Goal: Transaction & Acquisition: Register for event/course

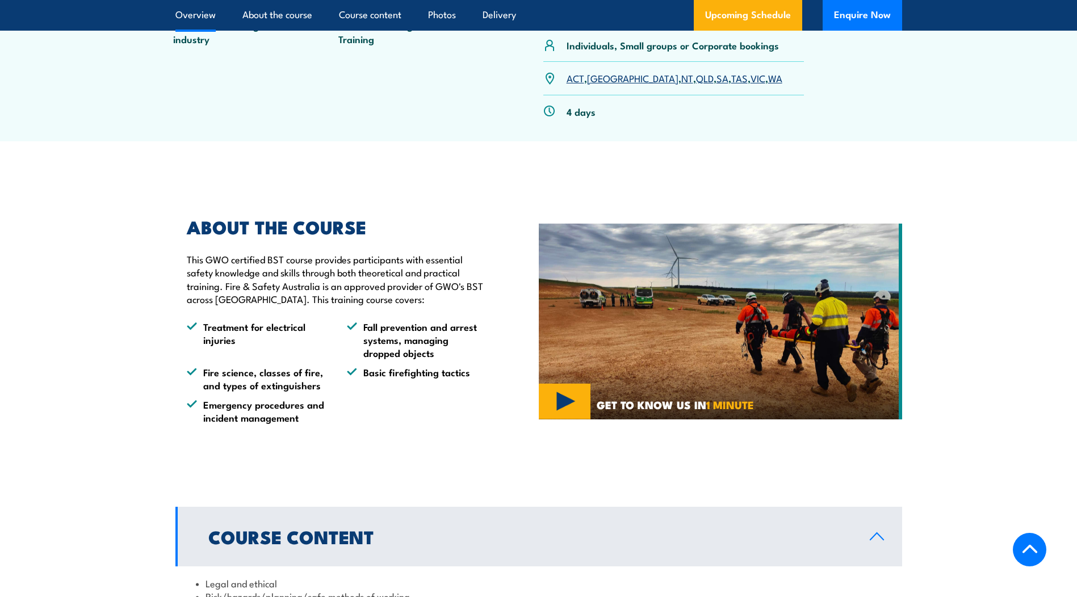
scroll to position [568, 0]
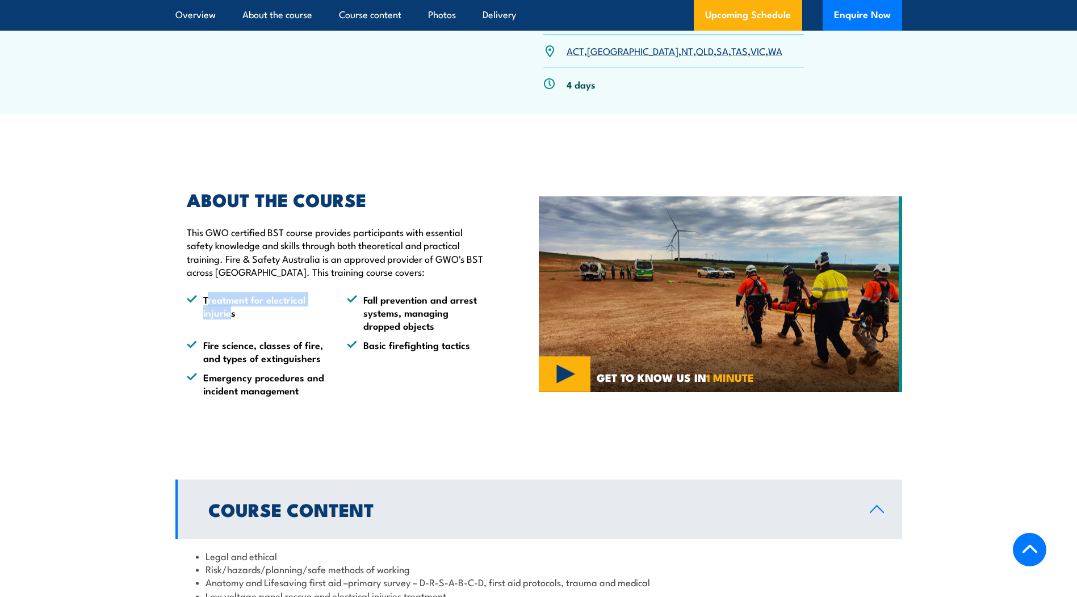
drag, startPoint x: 209, startPoint y: 301, endPoint x: 230, endPoint y: 313, distance: 24.4
click at [230, 313] on li "Treatment for electrical injuries" at bounding box center [257, 313] width 140 height 40
drag, startPoint x: 370, startPoint y: 298, endPoint x: 426, endPoint y: 301, distance: 56.9
click at [426, 301] on li "Fall prevention and arrest systems, managing dropped objects" at bounding box center [417, 313] width 140 height 40
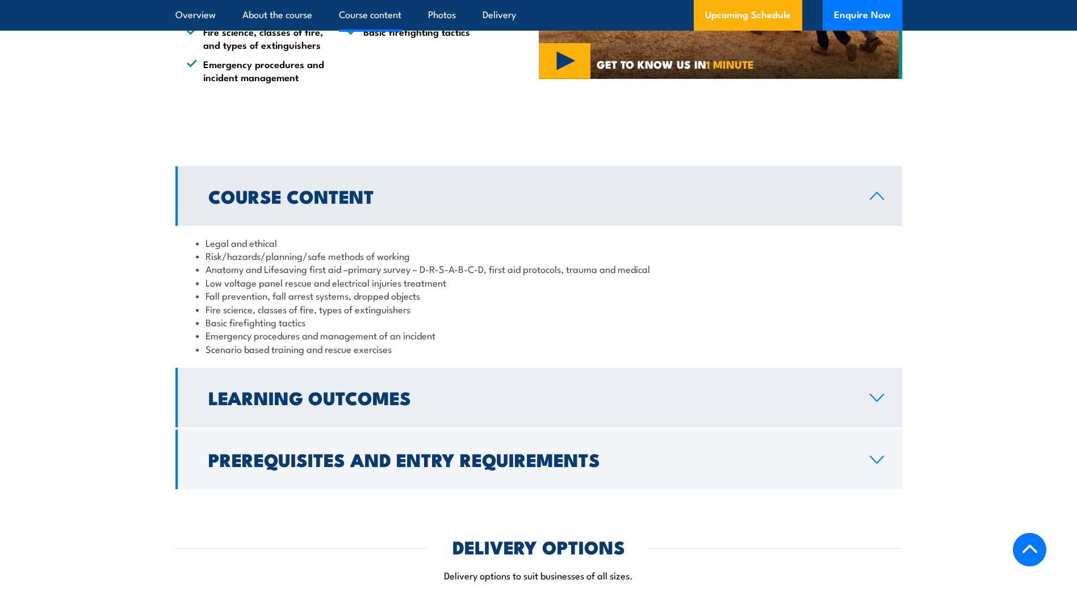
scroll to position [909, 0]
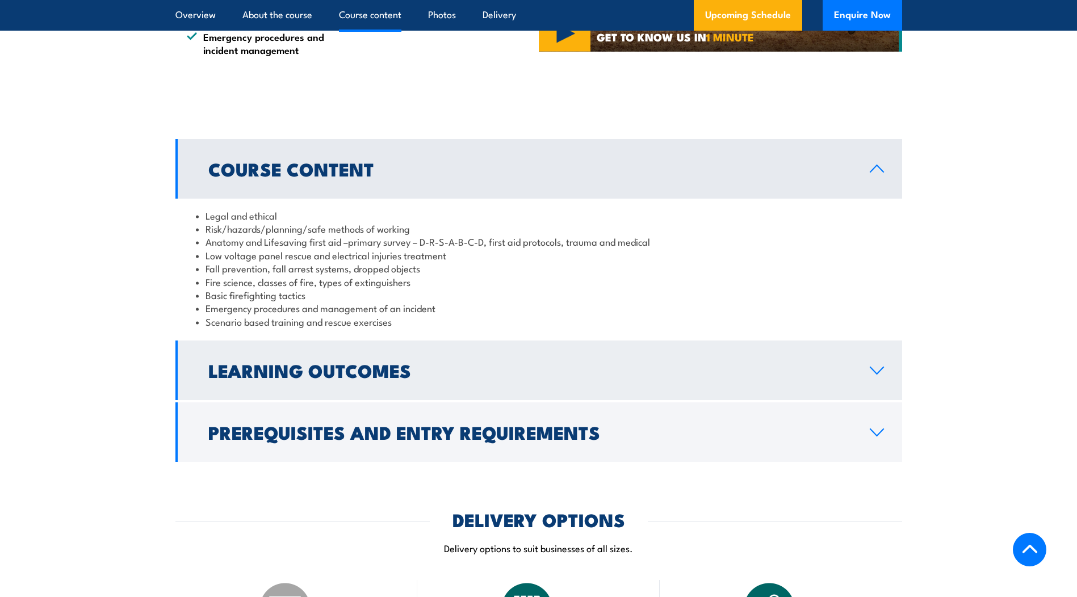
click at [538, 352] on link "Learning Outcomes" at bounding box center [538, 371] width 727 height 60
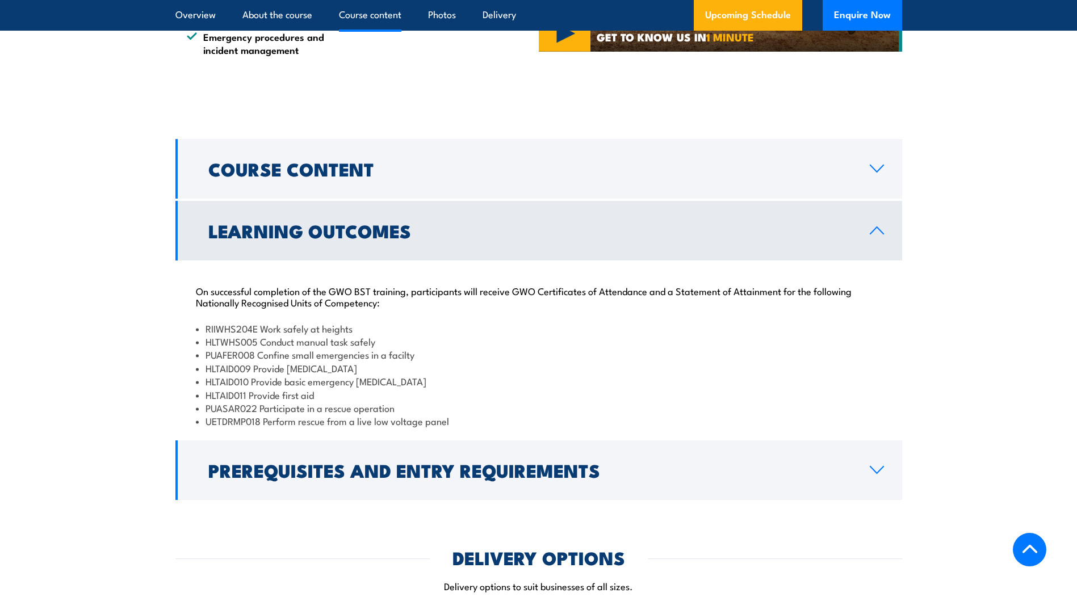
drag, startPoint x: 348, startPoint y: 463, endPoint x: 482, endPoint y: 474, distance: 134.5
click at [348, 463] on h2 "Prerequisites and Entry Requirements" at bounding box center [529, 470] width 643 height 16
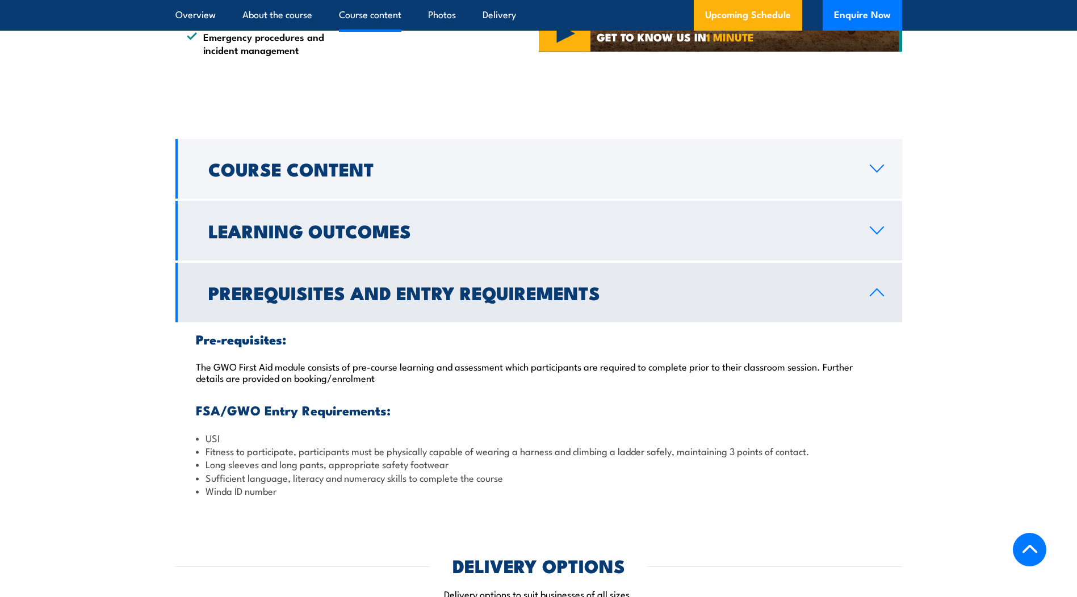
click at [277, 235] on h2 "Learning Outcomes" at bounding box center [529, 231] width 643 height 16
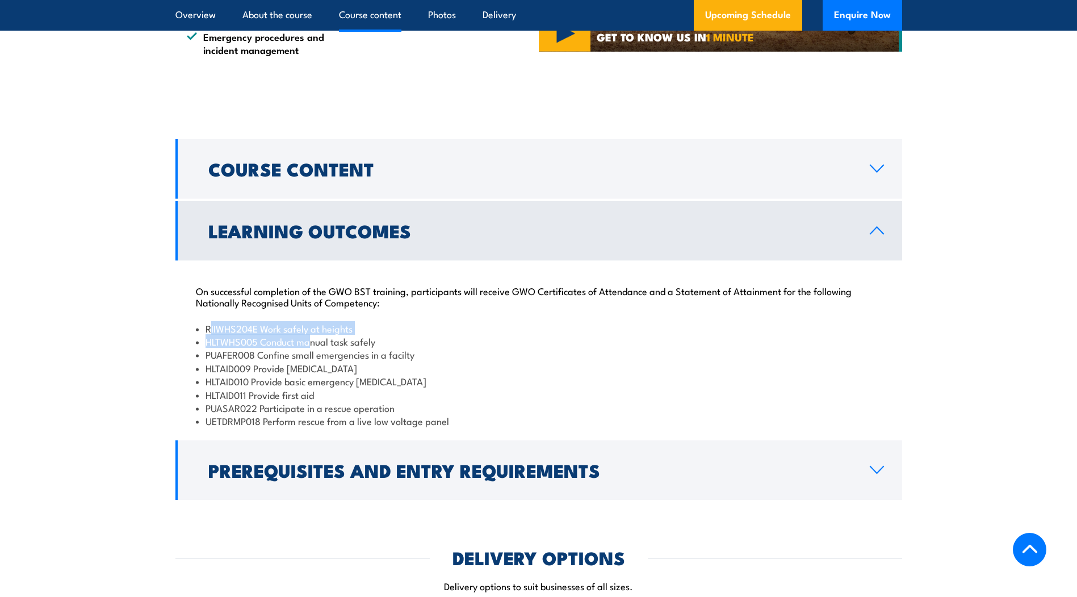
drag, startPoint x: 208, startPoint y: 329, endPoint x: 313, endPoint y: 336, distance: 105.3
click at [313, 336] on ul "RIIWHS204E Work safely at heights HLTWHS005 Conduct manual task safely PUAFER00…" at bounding box center [539, 375] width 686 height 106
drag, startPoint x: 313, startPoint y: 336, endPoint x: 311, endPoint y: 328, distance: 8.3
click at [315, 336] on li "HLTWHS005 Conduct manual task safely" at bounding box center [539, 341] width 686 height 13
click at [463, 333] on li "RIIWHS204E Work safely at heights" at bounding box center [539, 328] width 686 height 13
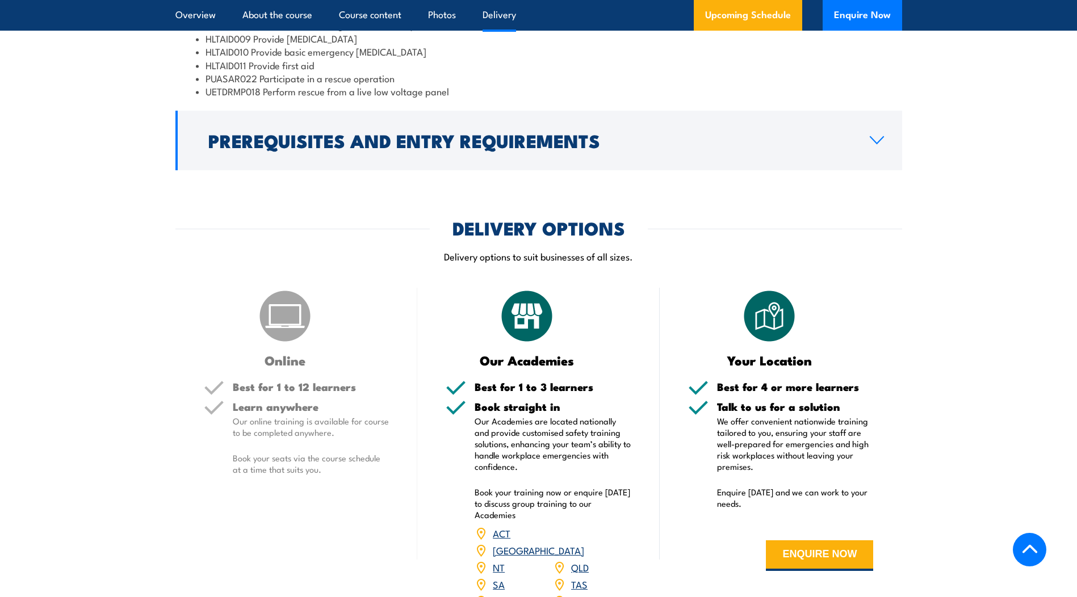
scroll to position [1363, 0]
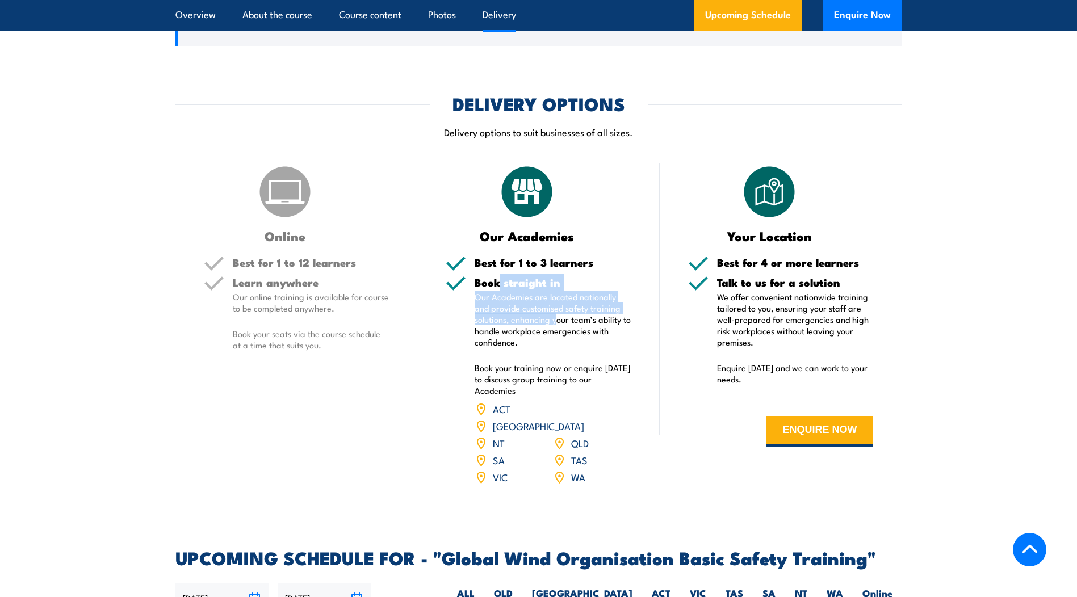
drag, startPoint x: 500, startPoint y: 288, endPoint x: 556, endPoint y: 315, distance: 62.0
click at [556, 315] on div "Book straight in Our Academies are located nationally and provide customised sa…" at bounding box center [553, 388] width 157 height 223
drag, startPoint x: 556, startPoint y: 315, endPoint x: 550, endPoint y: 314, distance: 5.7
click at [550, 314] on p "Our Academies are located nationally and provide customised safety training sol…" at bounding box center [553, 319] width 157 height 57
click at [496, 308] on p "Our Academies are located nationally and provide customised safety training sol…" at bounding box center [553, 319] width 157 height 57
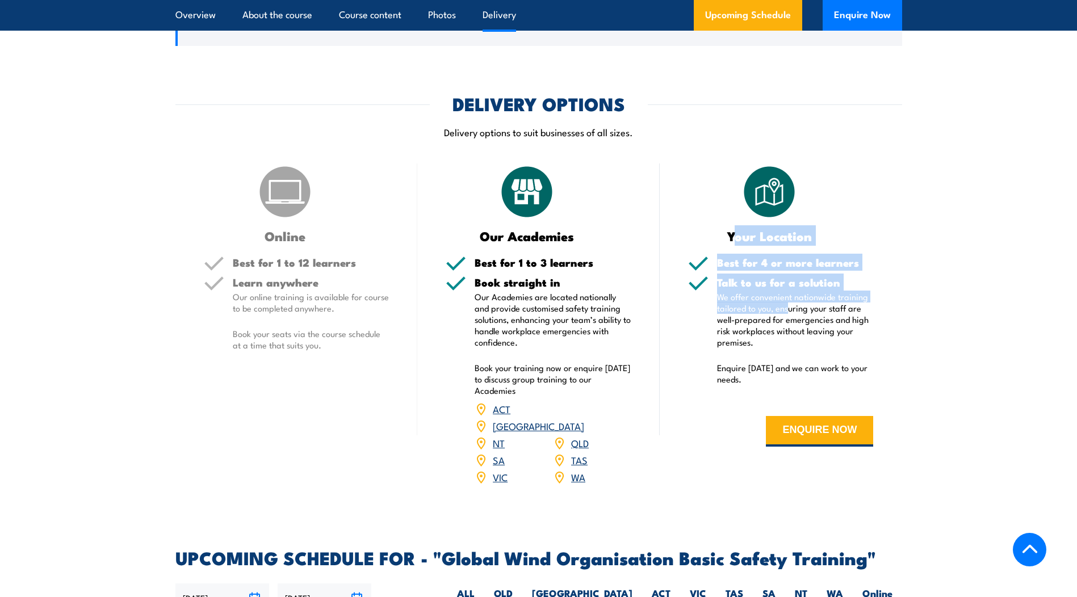
drag, startPoint x: 767, startPoint y: 229, endPoint x: 789, endPoint y: 308, distance: 81.3
click at [789, 308] on div "Your Location Best for 4 or more learners Talk to us for a solution We offer co…" at bounding box center [781, 332] width 242 height 337
drag, startPoint x: 781, startPoint y: 304, endPoint x: 763, endPoint y: 280, distance: 30.3
click at [780, 304] on p "We offer convenient nationwide training tailored to you, ensuring your staff ar…" at bounding box center [795, 319] width 157 height 57
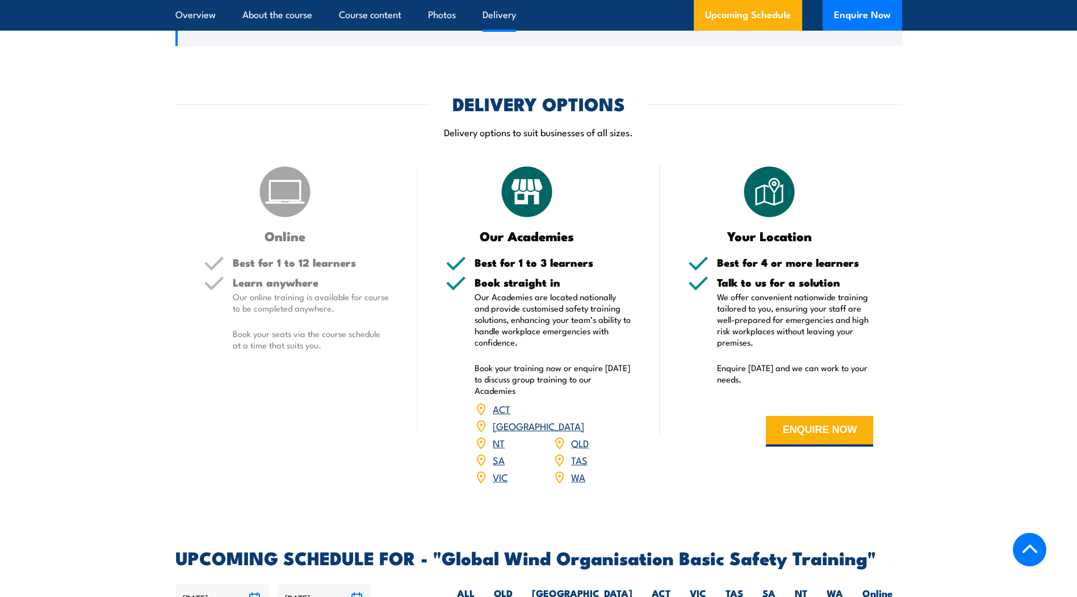
click at [830, 316] on p "We offer convenient nationwide training tailored to you, ensuring your staff ar…" at bounding box center [795, 319] width 157 height 57
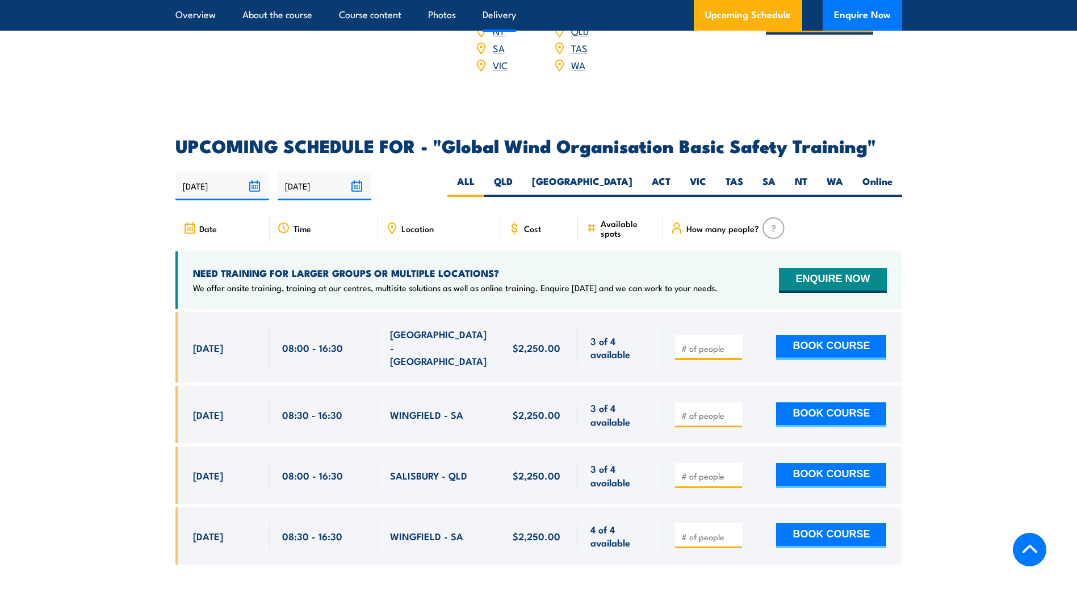
scroll to position [1817, 0]
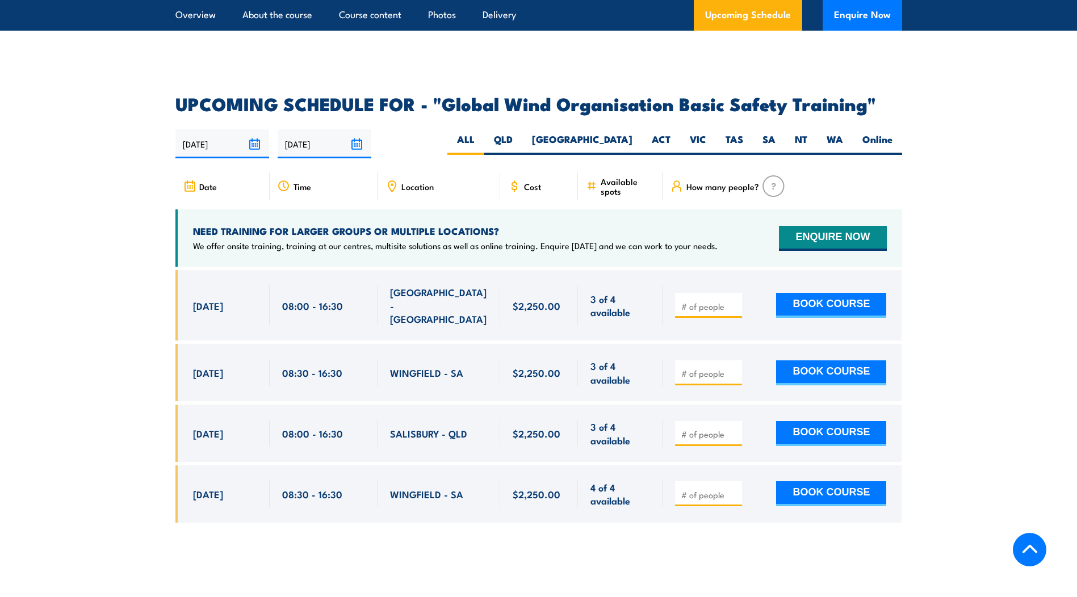
drag, startPoint x: 713, startPoint y: 400, endPoint x: 915, endPoint y: 400, distance: 201.6
click at [714, 429] on input "number" at bounding box center [709, 434] width 57 height 11
type input "1"
click at [994, 316] on section "UPCOMING SCHEDULE FOR - "Global Wind Organisation Basic Safety Training" 25/09/…" at bounding box center [538, 317] width 1077 height 445
click at [838, 421] on button "BOOK COURSE" at bounding box center [831, 433] width 110 height 25
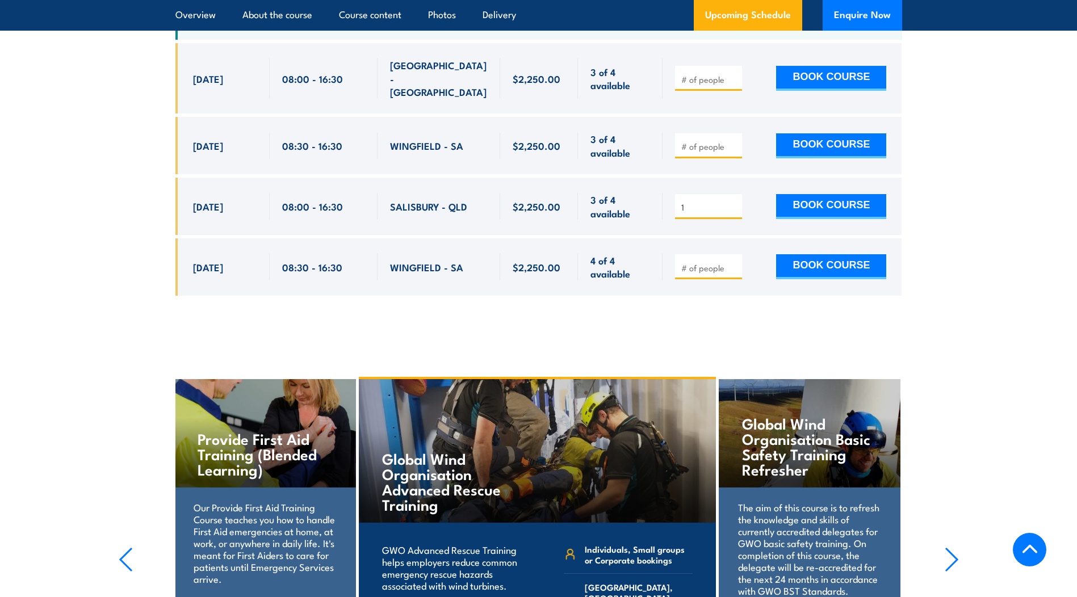
scroll to position [1969, 0]
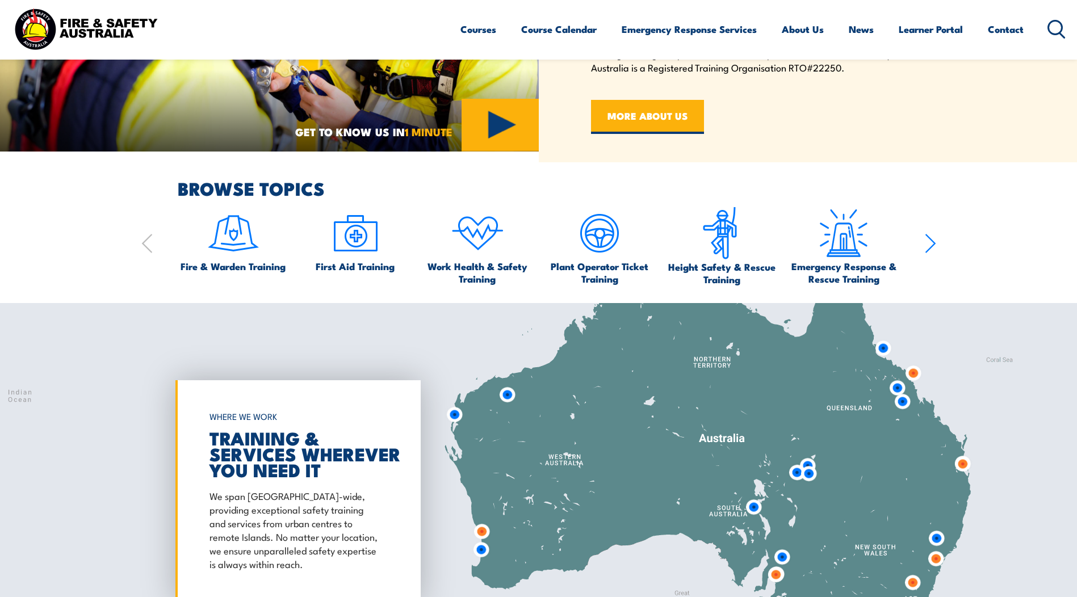
scroll to position [795, 0]
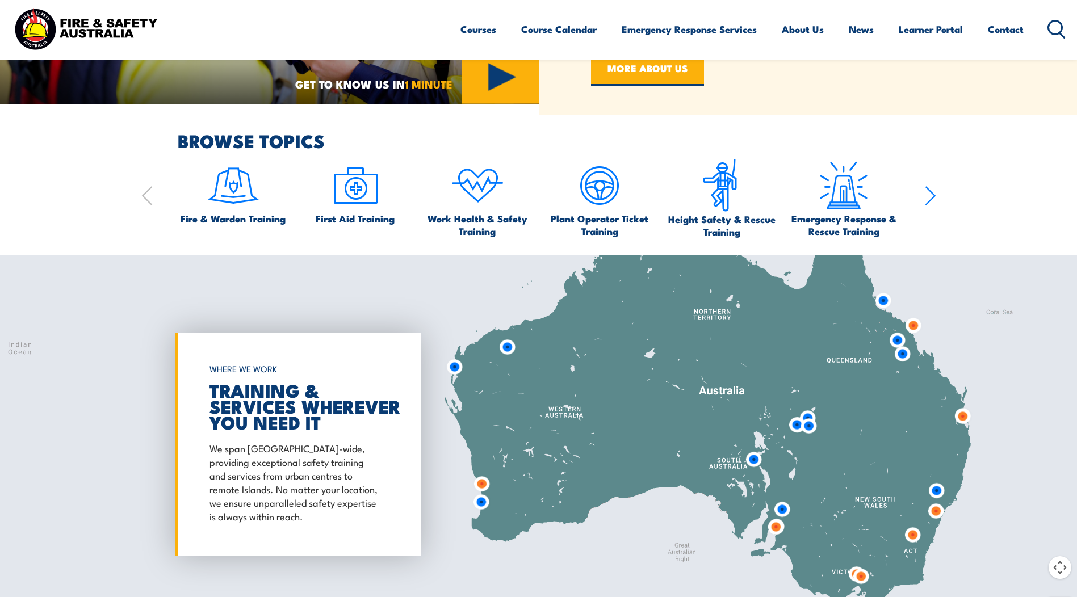
click at [965, 421] on img at bounding box center [963, 416] width 30 height 30
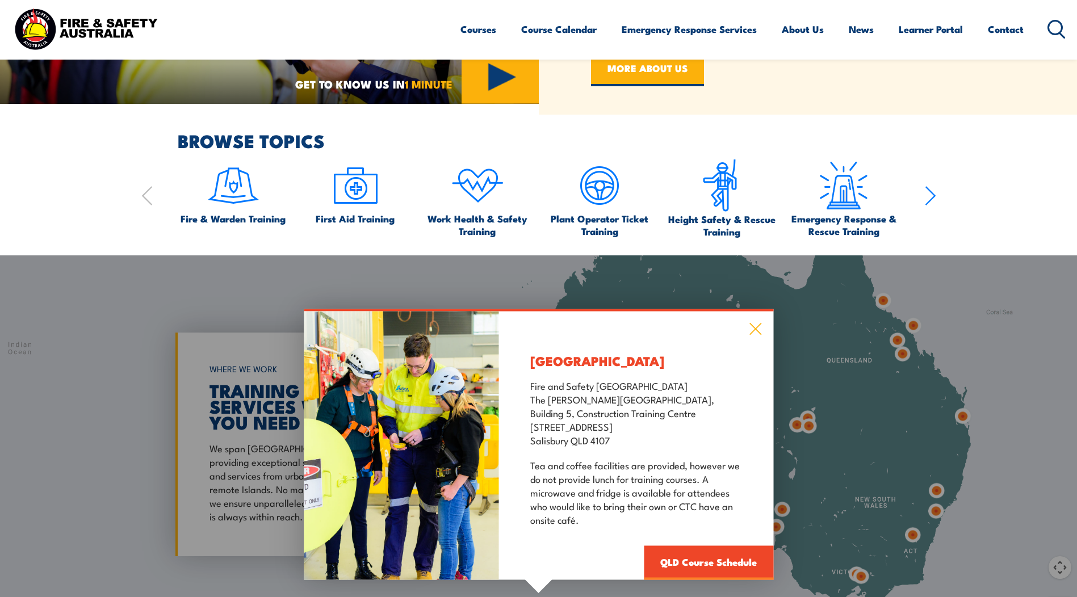
click at [756, 324] on icon at bounding box center [755, 329] width 13 height 12
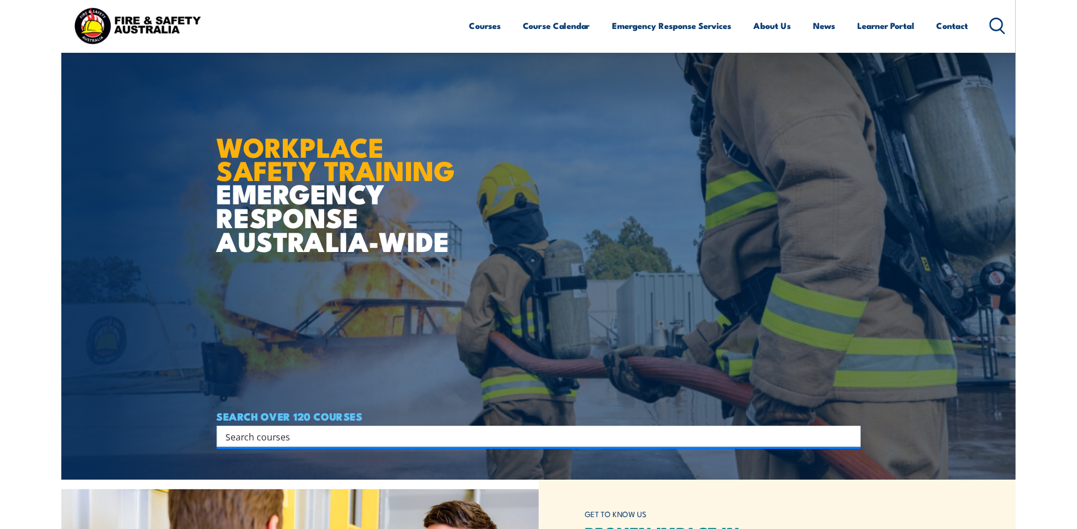
scroll to position [0, 0]
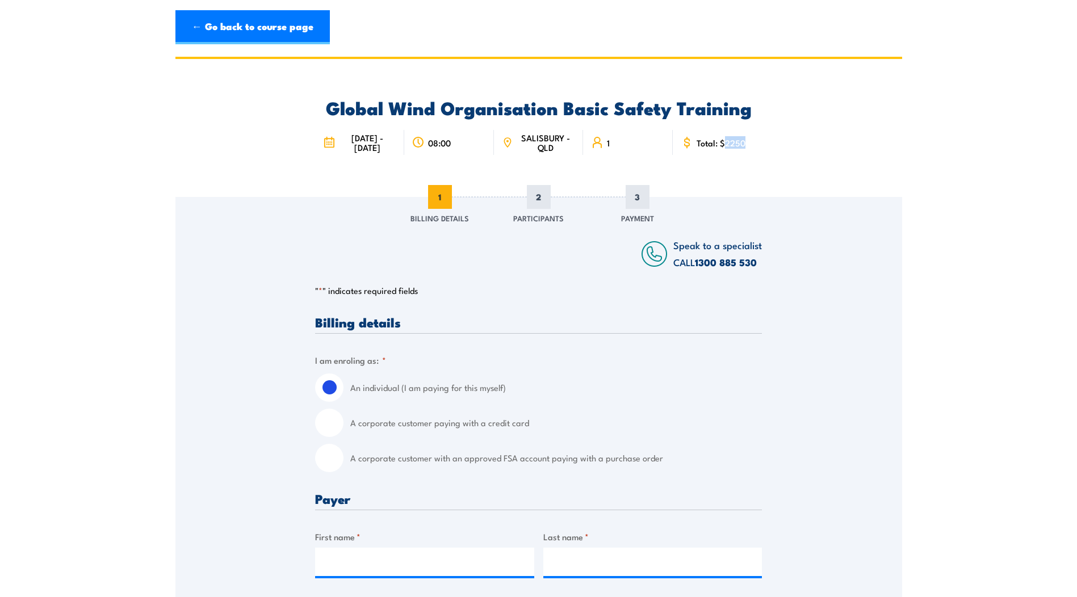
drag, startPoint x: 726, startPoint y: 143, endPoint x: 757, endPoint y: 142, distance: 30.7
click at [757, 142] on div "Total: $2250" at bounding box center [717, 142] width 89 height 25
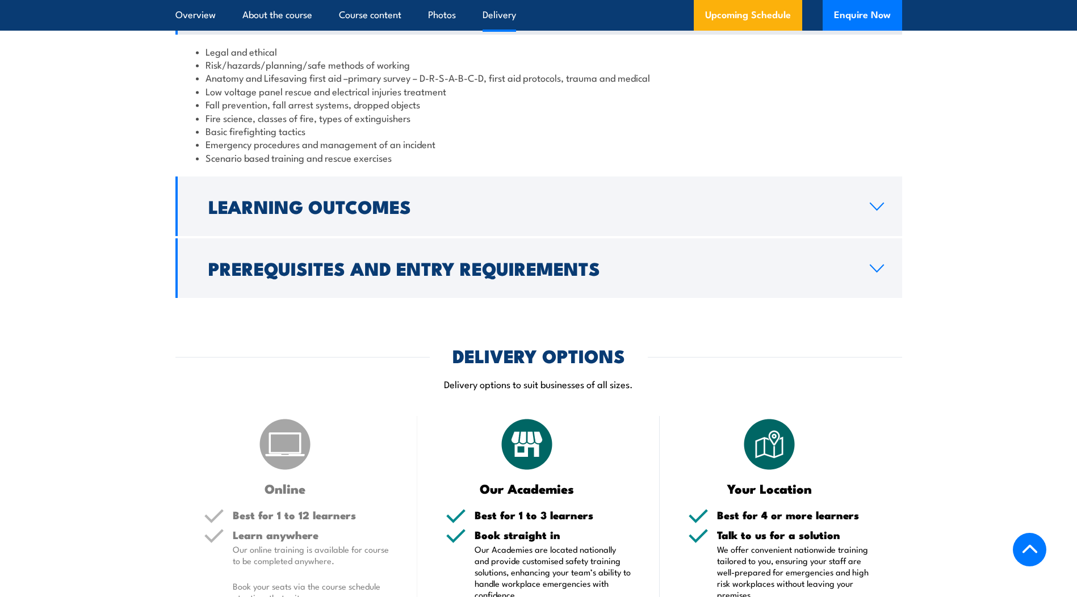
scroll to position [909, 0]
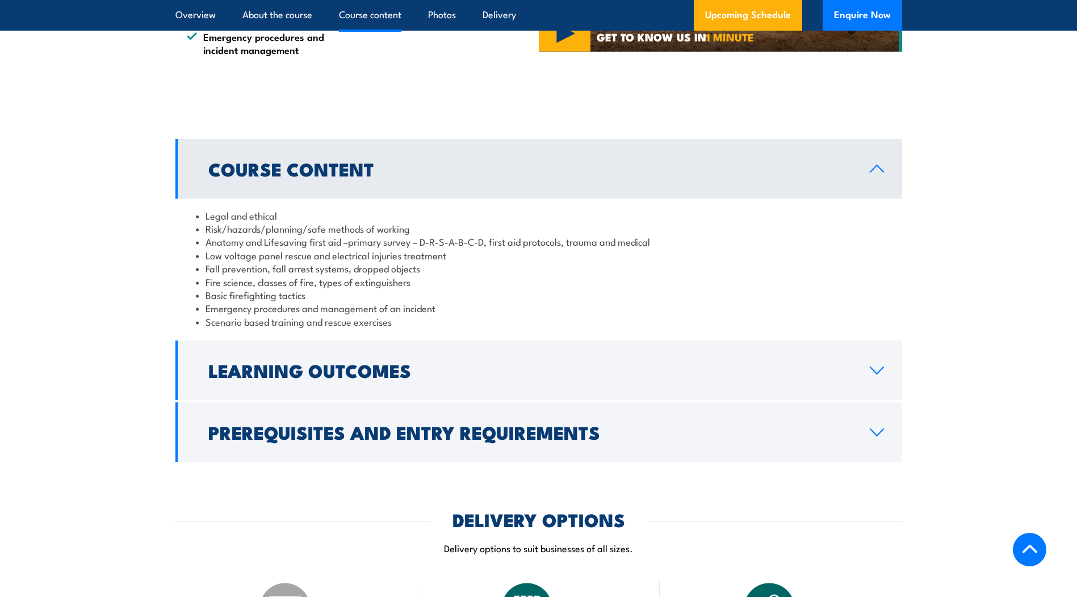
click at [382, 433] on h2 "Prerequisites and Entry Requirements" at bounding box center [529, 432] width 643 height 16
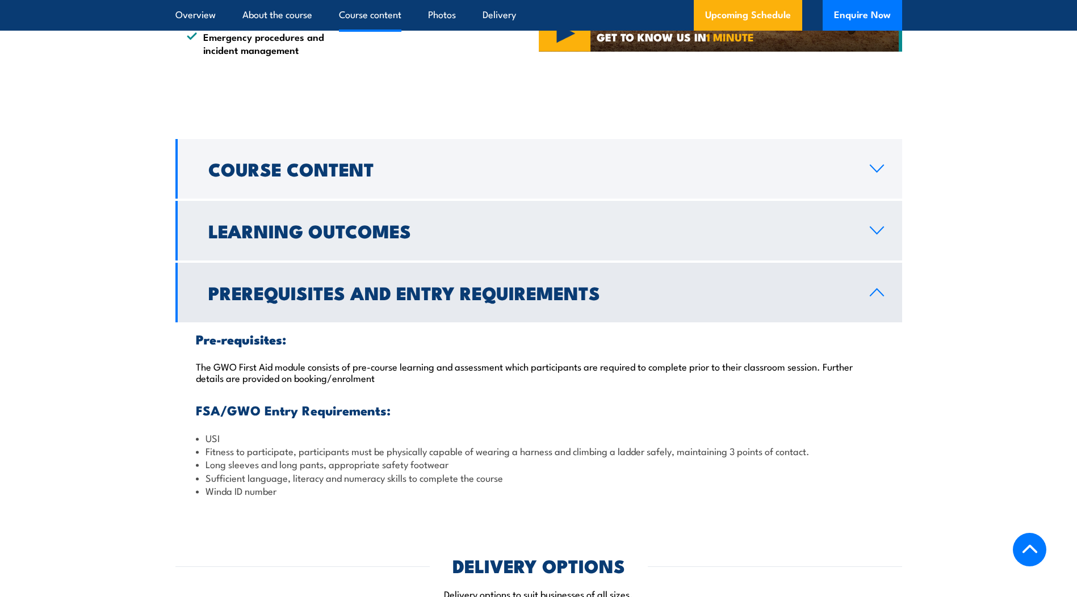
click at [331, 251] on link "Learning Outcomes" at bounding box center [538, 231] width 727 height 60
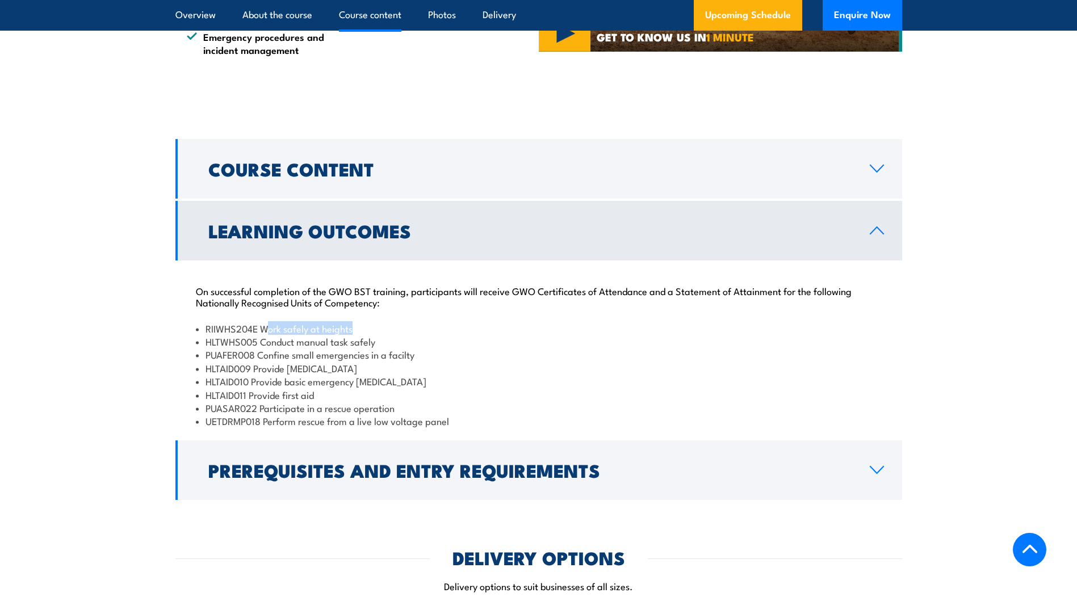
drag, startPoint x: 265, startPoint y: 325, endPoint x: 357, endPoint y: 325, distance: 91.4
click at [357, 325] on li "RIIWHS204E Work safely at heights" at bounding box center [539, 328] width 686 height 13
click at [357, 324] on li "RIIWHS204E Work safely at heights" at bounding box center [539, 328] width 686 height 13
click at [290, 338] on li "HLTWHS005 Conduct manual task safely" at bounding box center [539, 341] width 686 height 13
drag, startPoint x: 275, startPoint y: 341, endPoint x: 359, endPoint y: 342, distance: 83.5
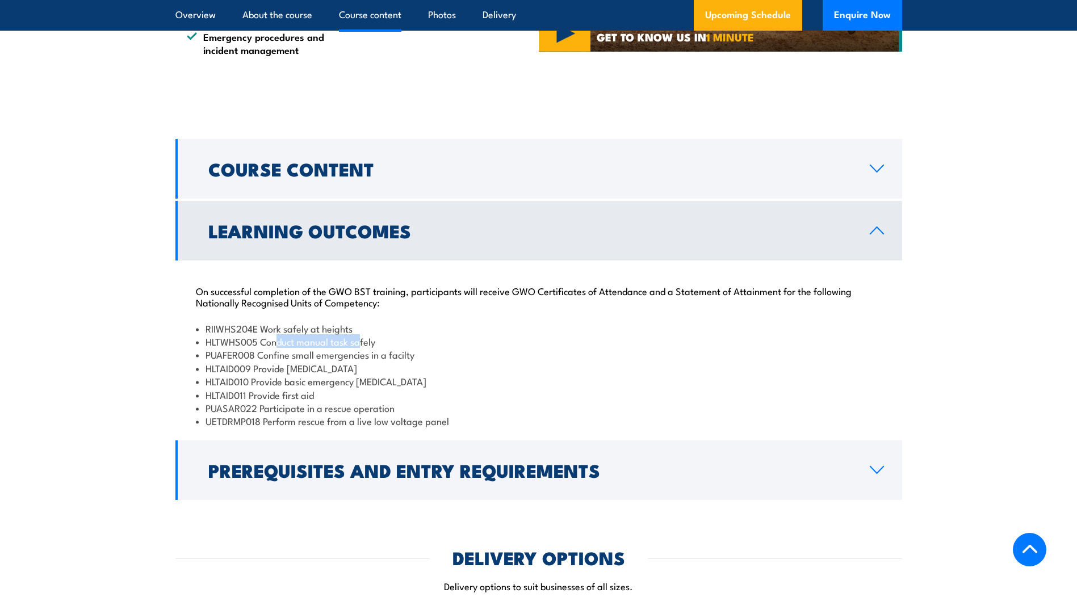
click at [359, 342] on li "HLTWHS005 Conduct manual task safely" at bounding box center [539, 341] width 686 height 13
click at [380, 344] on li "HLTWHS005 Conduct manual task safely" at bounding box center [539, 341] width 686 height 13
drag, startPoint x: 270, startPoint y: 351, endPoint x: 403, endPoint y: 354, distance: 132.9
click at [403, 354] on li "PUAFER008 Confine small emergencies in a facilty" at bounding box center [539, 354] width 686 height 13
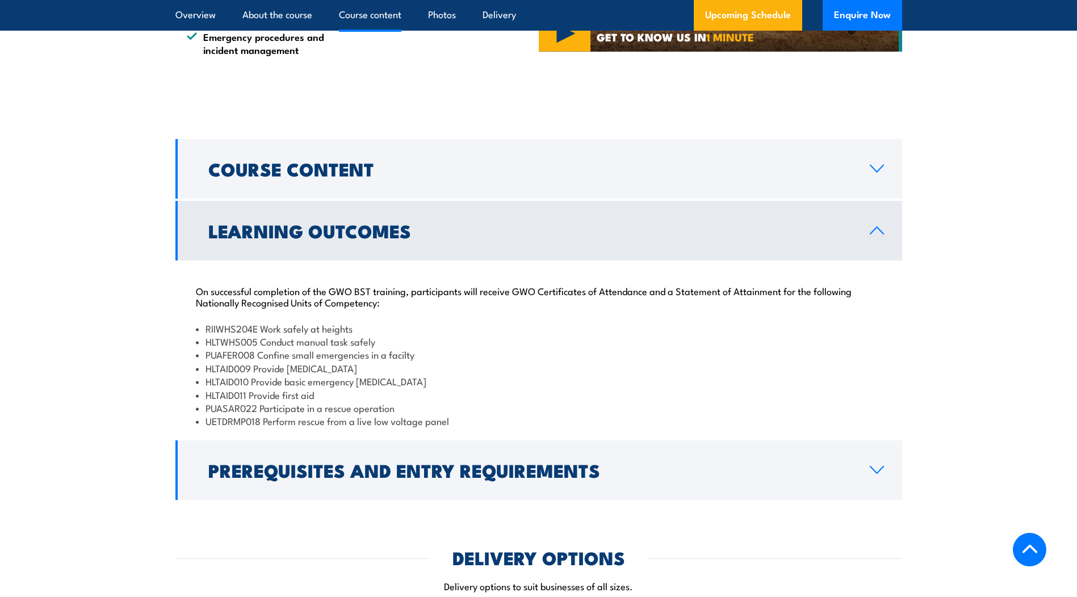
drag, startPoint x: 279, startPoint y: 369, endPoint x: 383, endPoint y: 372, distance: 104.0
click at [384, 372] on li "HLTAID009 Provide cardiopulmonary resuscitation" at bounding box center [539, 368] width 686 height 13
click at [296, 384] on li "HLTAID010 Provide basic emergency life support" at bounding box center [539, 381] width 686 height 13
drag, startPoint x: 266, startPoint y: 384, endPoint x: 394, endPoint y: 380, distance: 127.8
click at [394, 380] on li "HLTAID010 Provide basic emergency life support" at bounding box center [539, 381] width 686 height 13
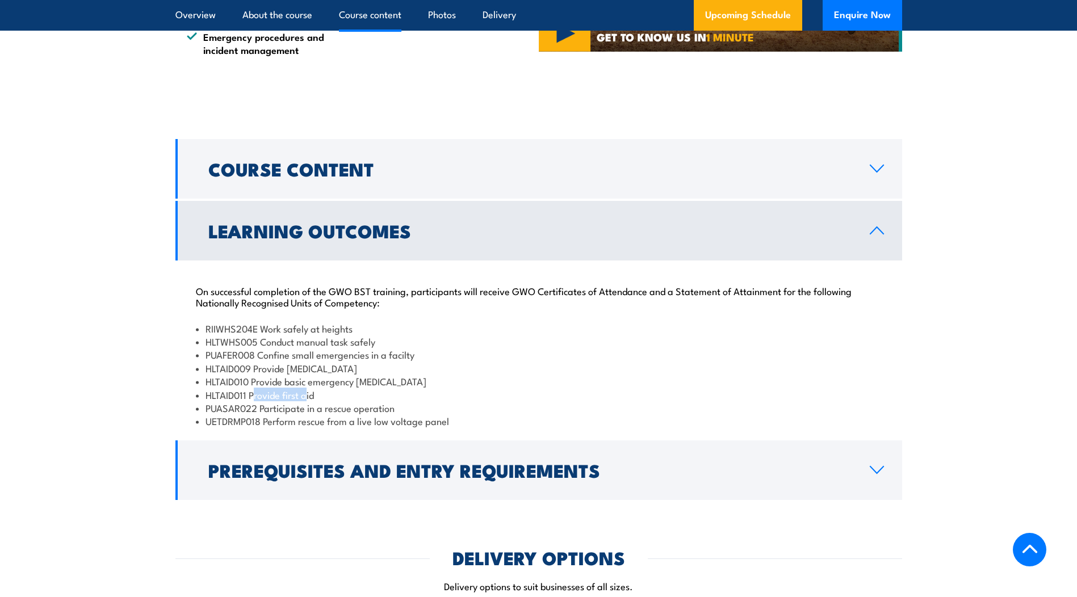
drag, startPoint x: 253, startPoint y: 398, endPoint x: 307, endPoint y: 398, distance: 54.5
click at [307, 398] on li "HLTAID011 Provide first aid" at bounding box center [539, 394] width 686 height 13
click at [308, 398] on li "HLTAID011 Provide first aid" at bounding box center [539, 394] width 686 height 13
drag, startPoint x: 286, startPoint y: 407, endPoint x: 386, endPoint y: 408, distance: 99.9
click at [386, 408] on li "PUASAR022 Participate in a rescue operation" at bounding box center [539, 407] width 686 height 13
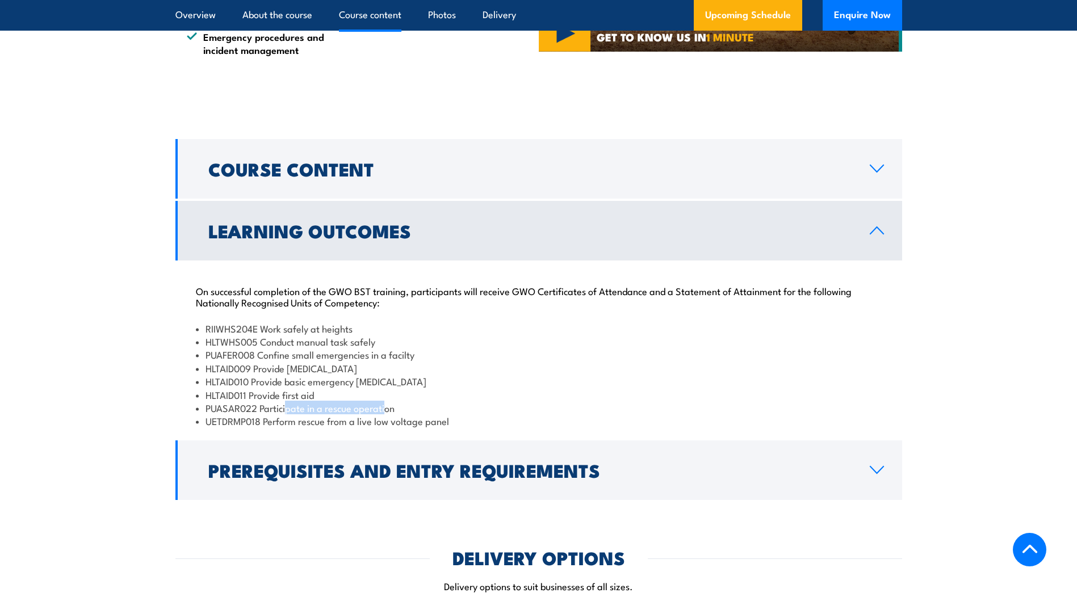
click at [382, 408] on li "PUASAR022 Participate in a rescue operation" at bounding box center [539, 407] width 686 height 13
drag, startPoint x: 288, startPoint y: 421, endPoint x: 445, endPoint y: 423, distance: 156.7
click at [445, 423] on li "UETDRMP018 Perform rescue from a live low voltage panel" at bounding box center [539, 421] width 686 height 13
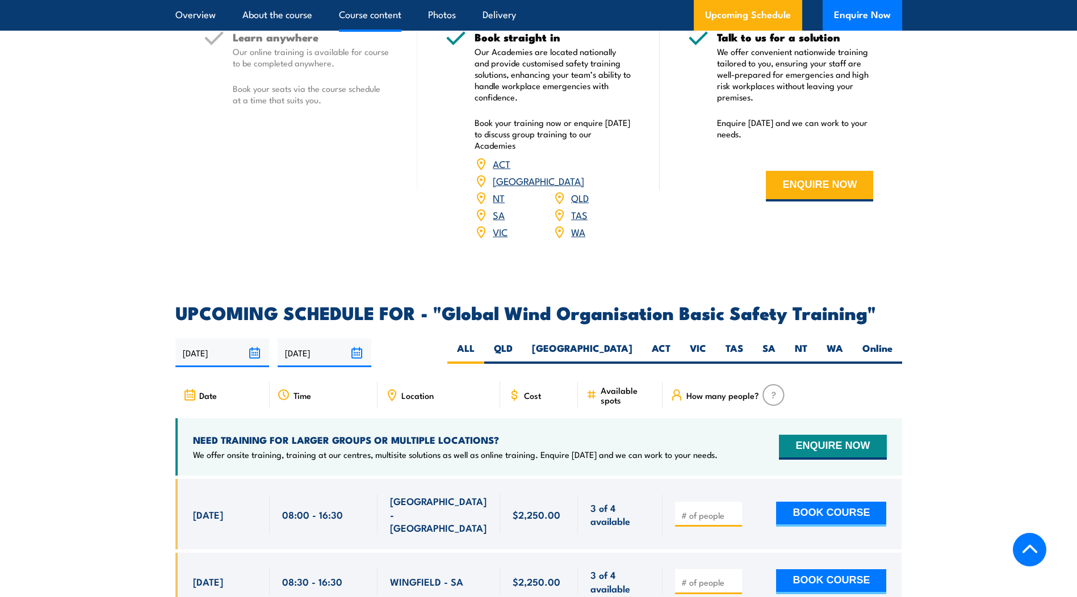
scroll to position [927, 0]
